Goal: Information Seeking & Learning: Learn about a topic

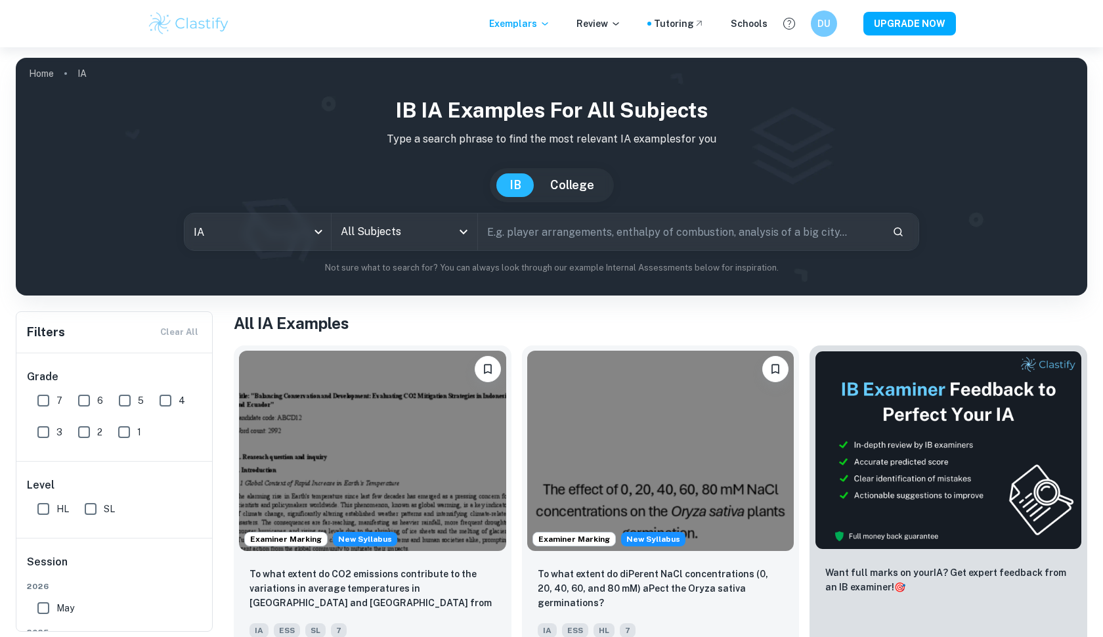
click at [572, 180] on button "College" at bounding box center [572, 185] width 70 height 24
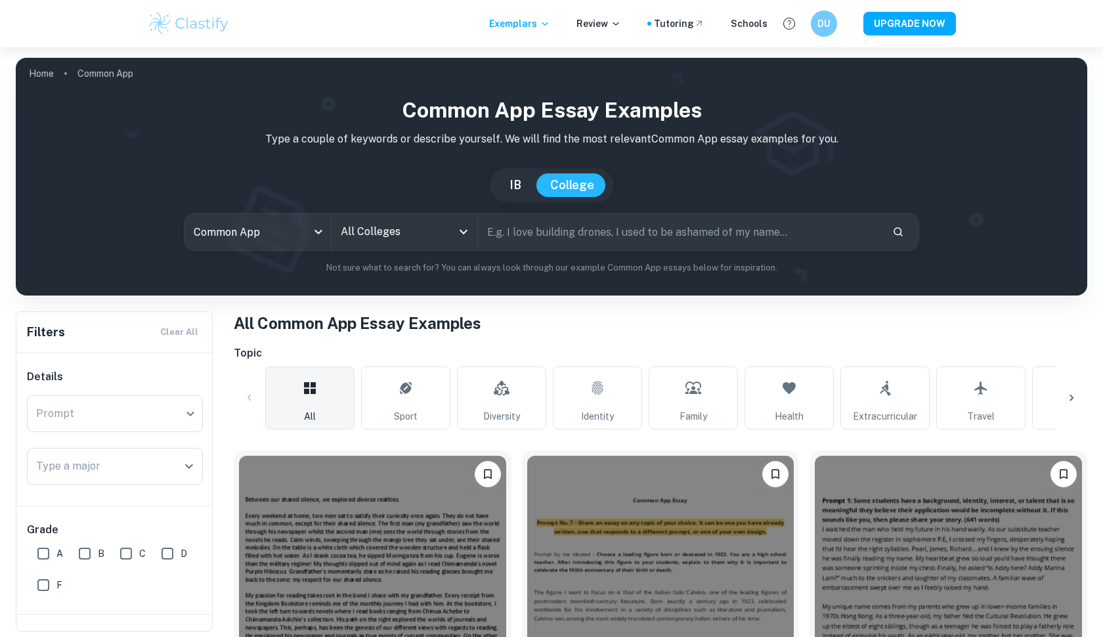
click at [508, 182] on button "IB" at bounding box center [515, 185] width 38 height 24
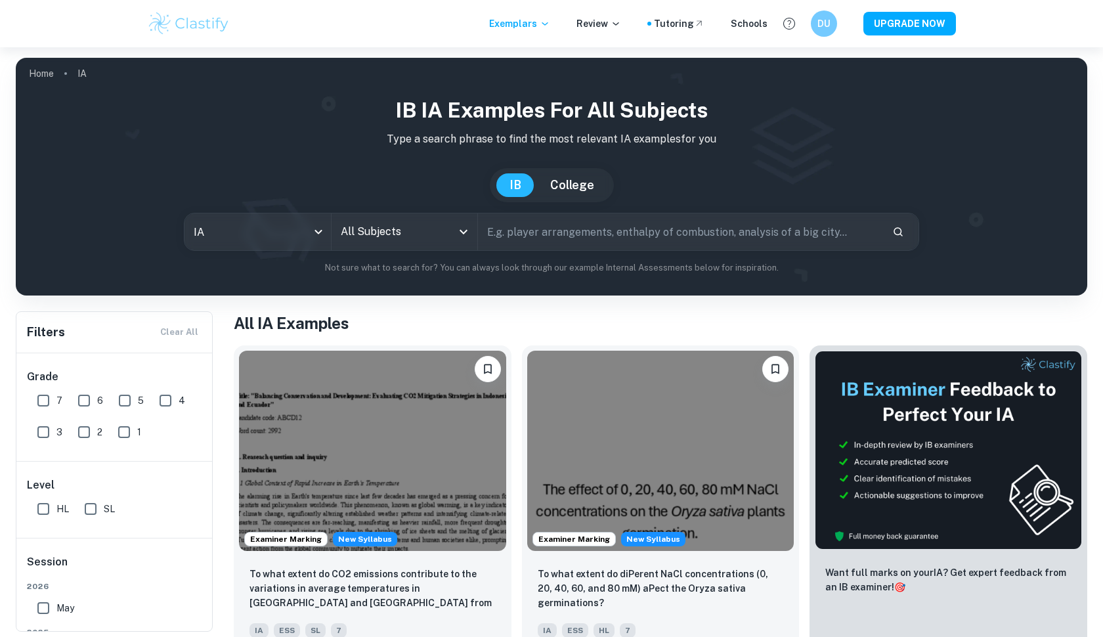
click at [414, 238] on input "All Subjects" at bounding box center [394, 231] width 115 height 25
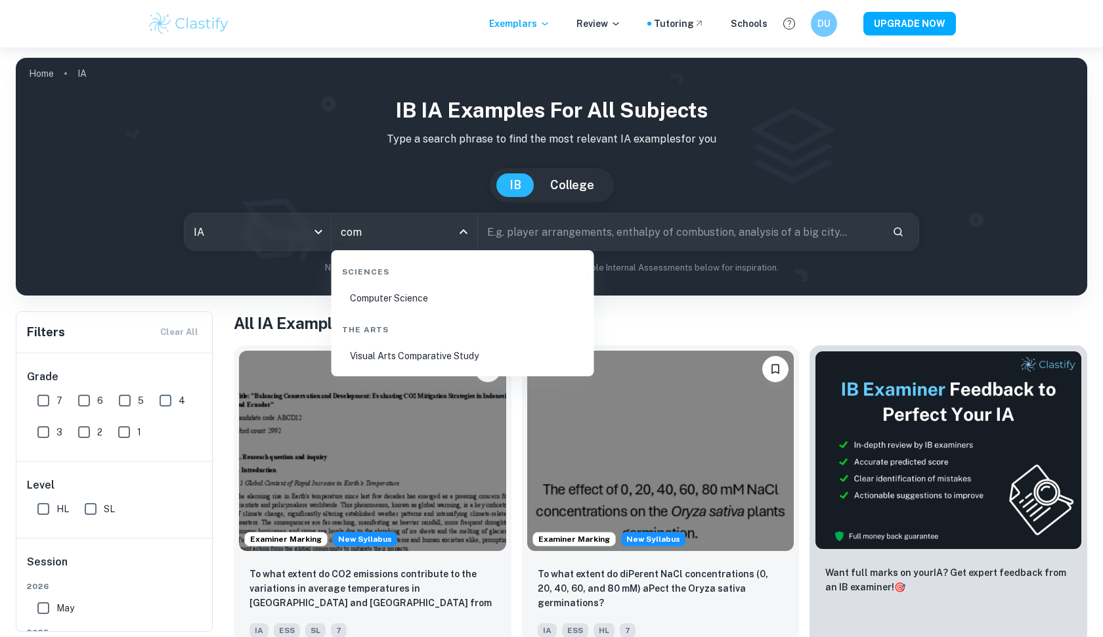
click at [412, 300] on li "Computer Science" at bounding box center [463, 298] width 252 height 30
type input "Computer Science"
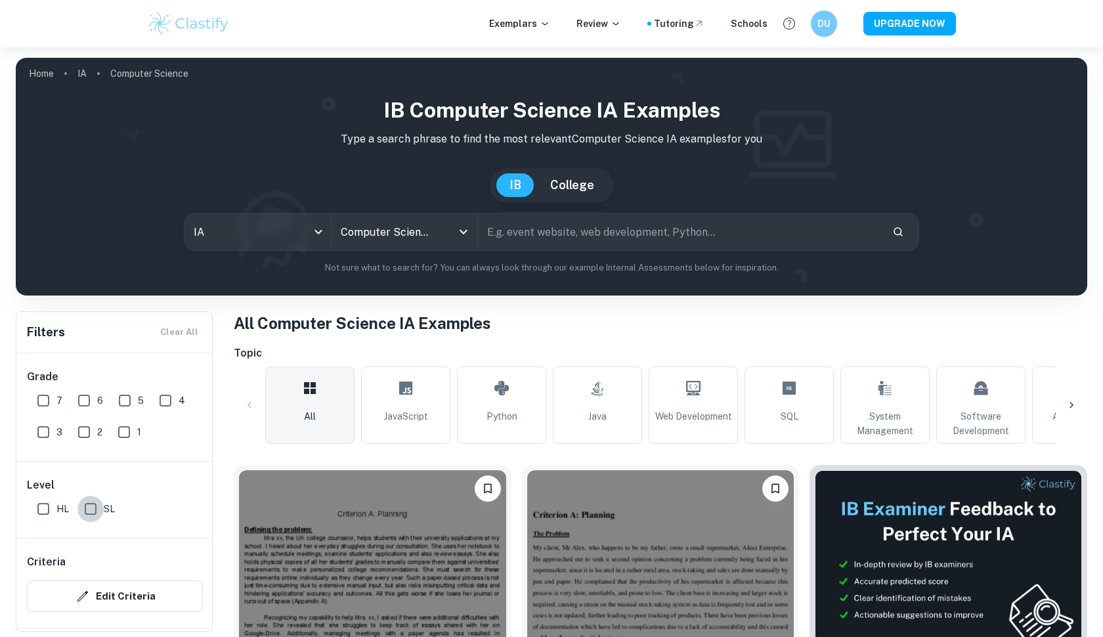
click at [93, 506] on input "SL" at bounding box center [90, 509] width 26 height 26
checkbox input "true"
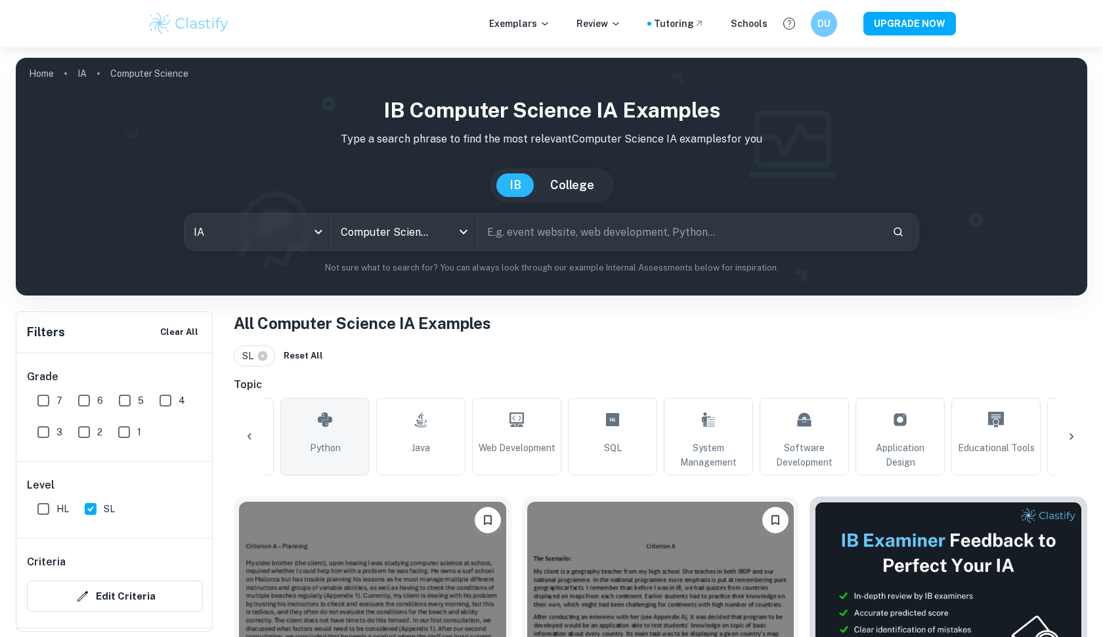
scroll to position [0, 180]
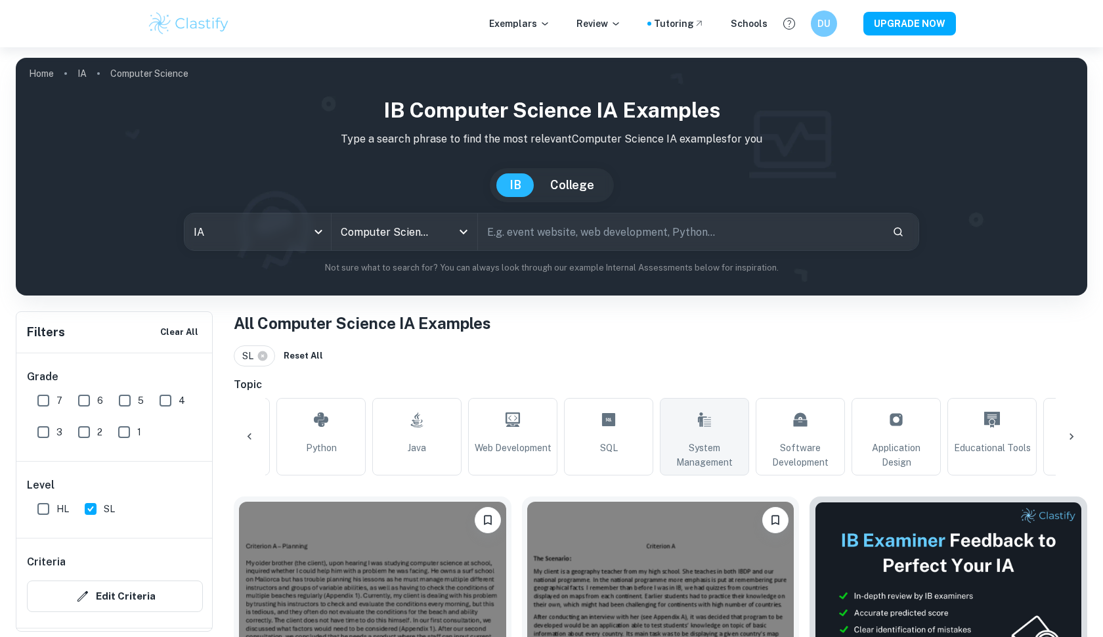
click at [669, 445] on span "System Management" at bounding box center [704, 454] width 77 height 29
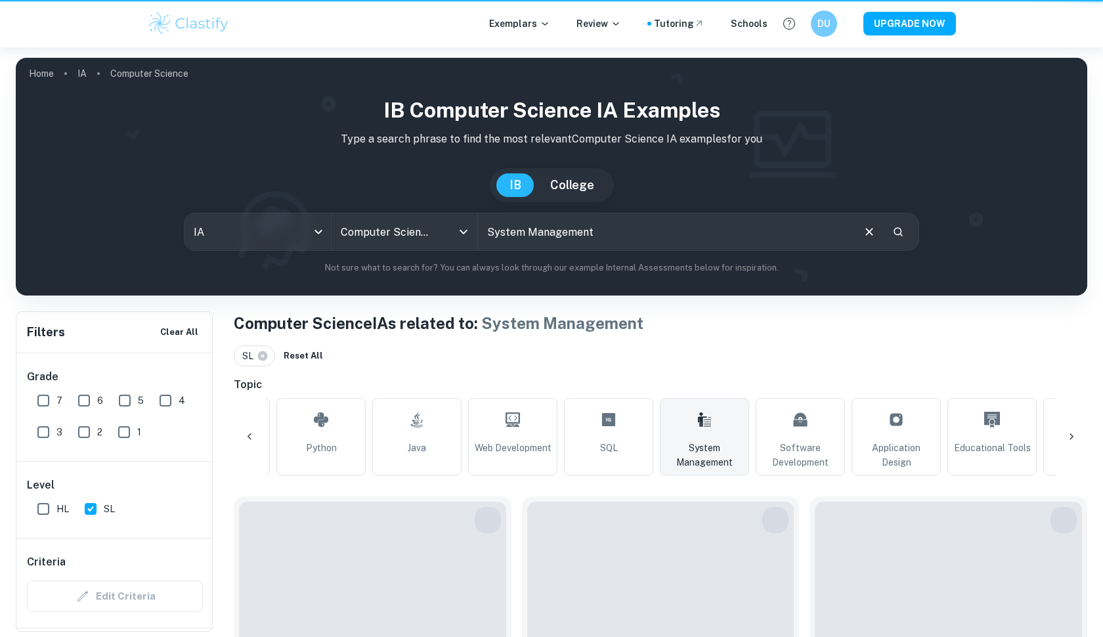
type input "System Management"
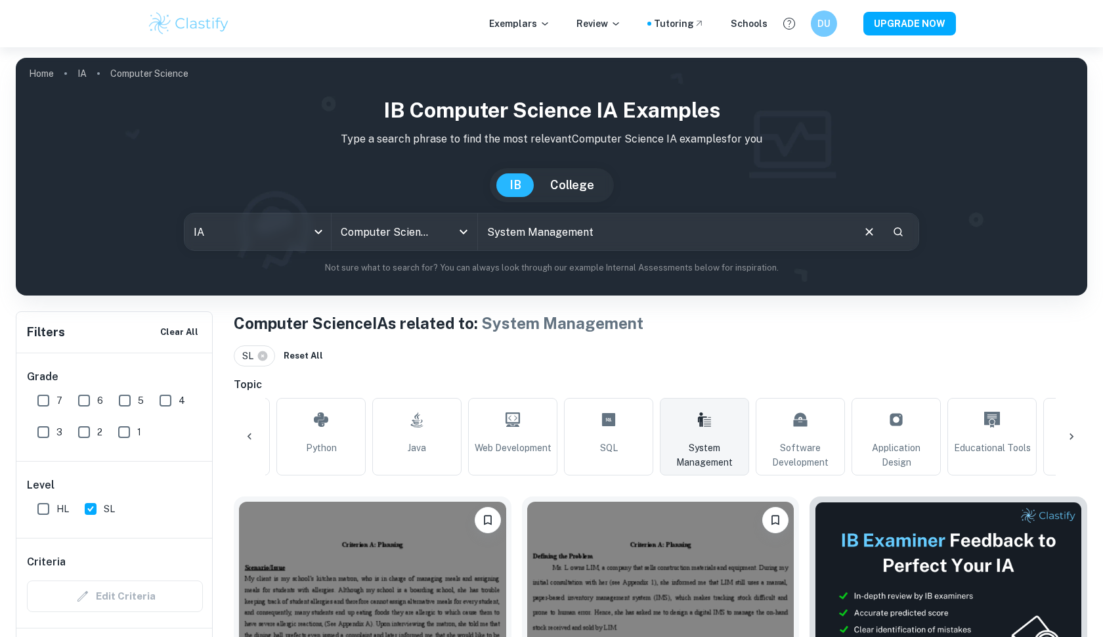
scroll to position [604, 0]
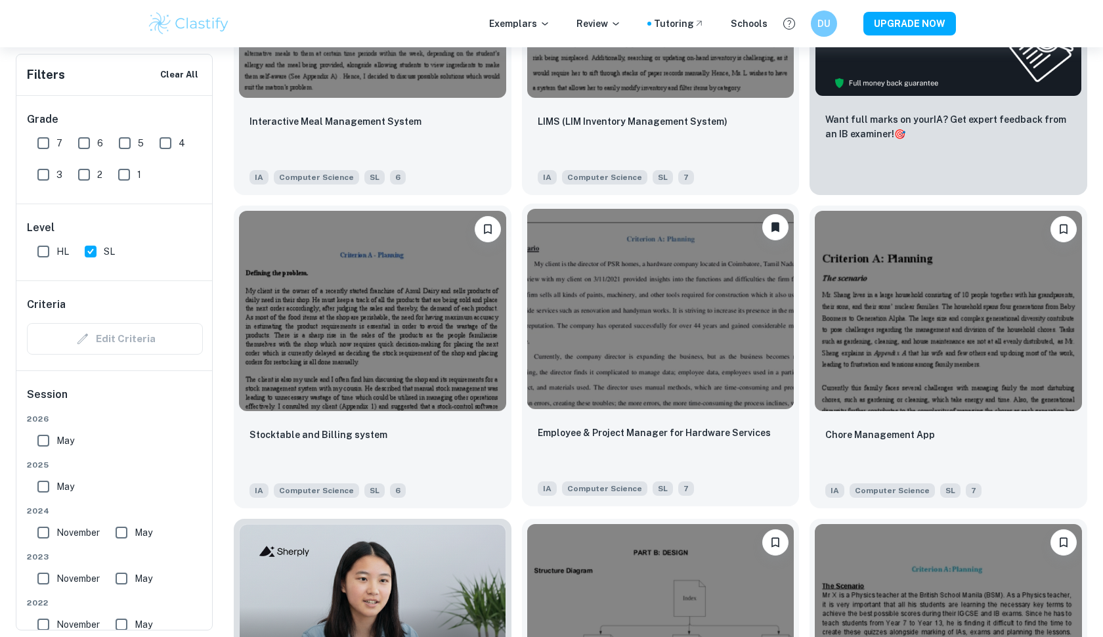
click at [670, 445] on div "Employee & Project Manager for Hardware Services" at bounding box center [661, 447] width 246 height 45
